Goal: Transaction & Acquisition: Download file/media

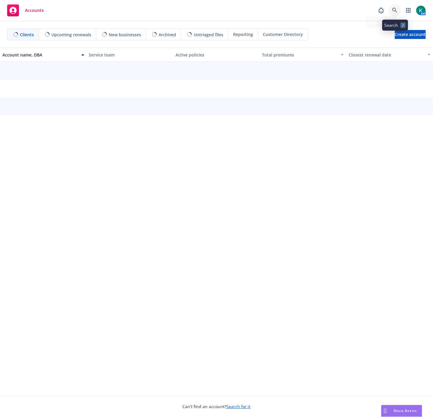
drag, startPoint x: 0, startPoint y: 0, endPoint x: 397, endPoint y: 7, distance: 396.9
click at [397, 7] on link at bounding box center [395, 10] width 12 height 12
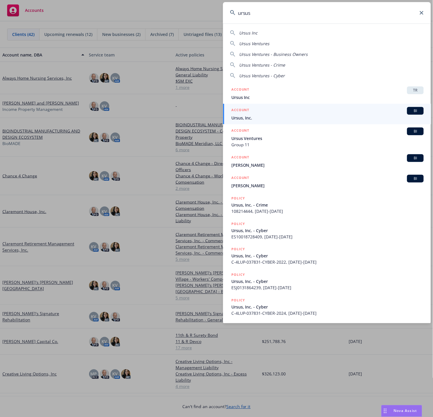
type input "ursus"
click at [364, 114] on div "ACCOUNT BI" at bounding box center [327, 111] width 192 height 8
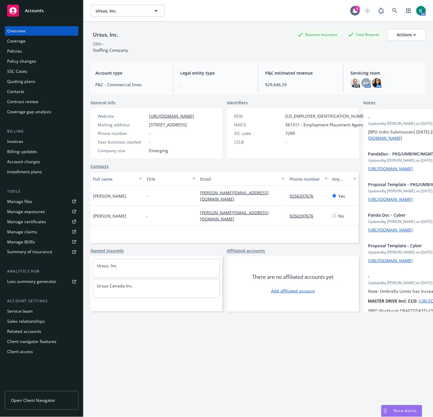
click at [21, 81] on div "Quoting plans" at bounding box center [21, 82] width 28 height 10
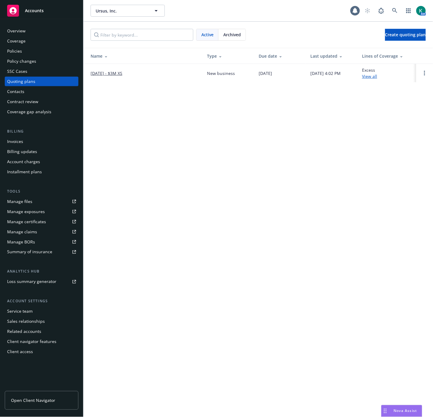
click at [102, 72] on link "[DATE] - $3M XS" at bounding box center [107, 73] width 32 height 6
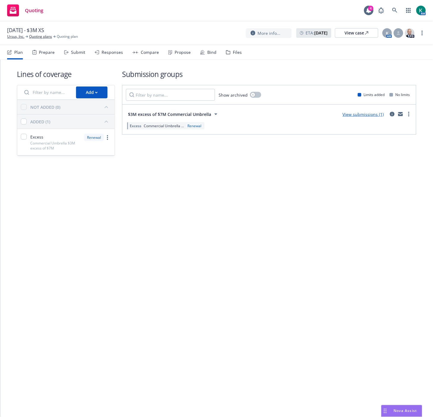
click at [233, 50] on div "Files" at bounding box center [237, 52] width 9 height 5
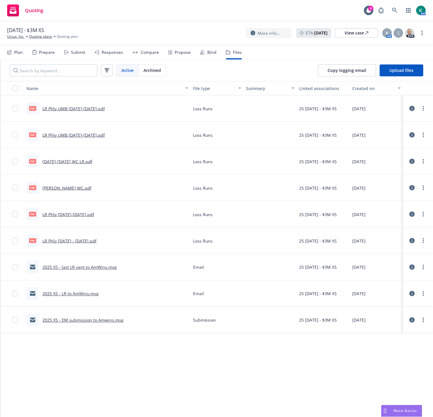
click at [140, 251] on div "pdf LR Phly [DATE] - [DATE].pdf" at bounding box center [107, 241] width 167 height 26
click at [87, 321] on link "2025 XS - EM submission to Amwins.msg" at bounding box center [82, 320] width 81 height 6
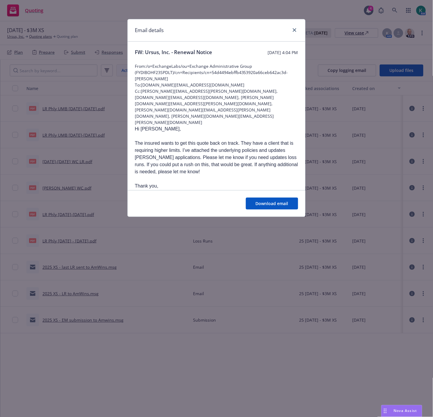
click at [261, 196] on div "Download email" at bounding box center [217, 203] width 178 height 26
click at [262, 204] on span "Download email" at bounding box center [272, 203] width 33 height 6
click at [89, 18] on div "Email details FW: Ursus, Inc. - Renewal Notice [DATE] 4:04 PM From: /o=Exchange…" at bounding box center [216, 208] width 433 height 417
